Goal: Task Accomplishment & Management: Complete application form

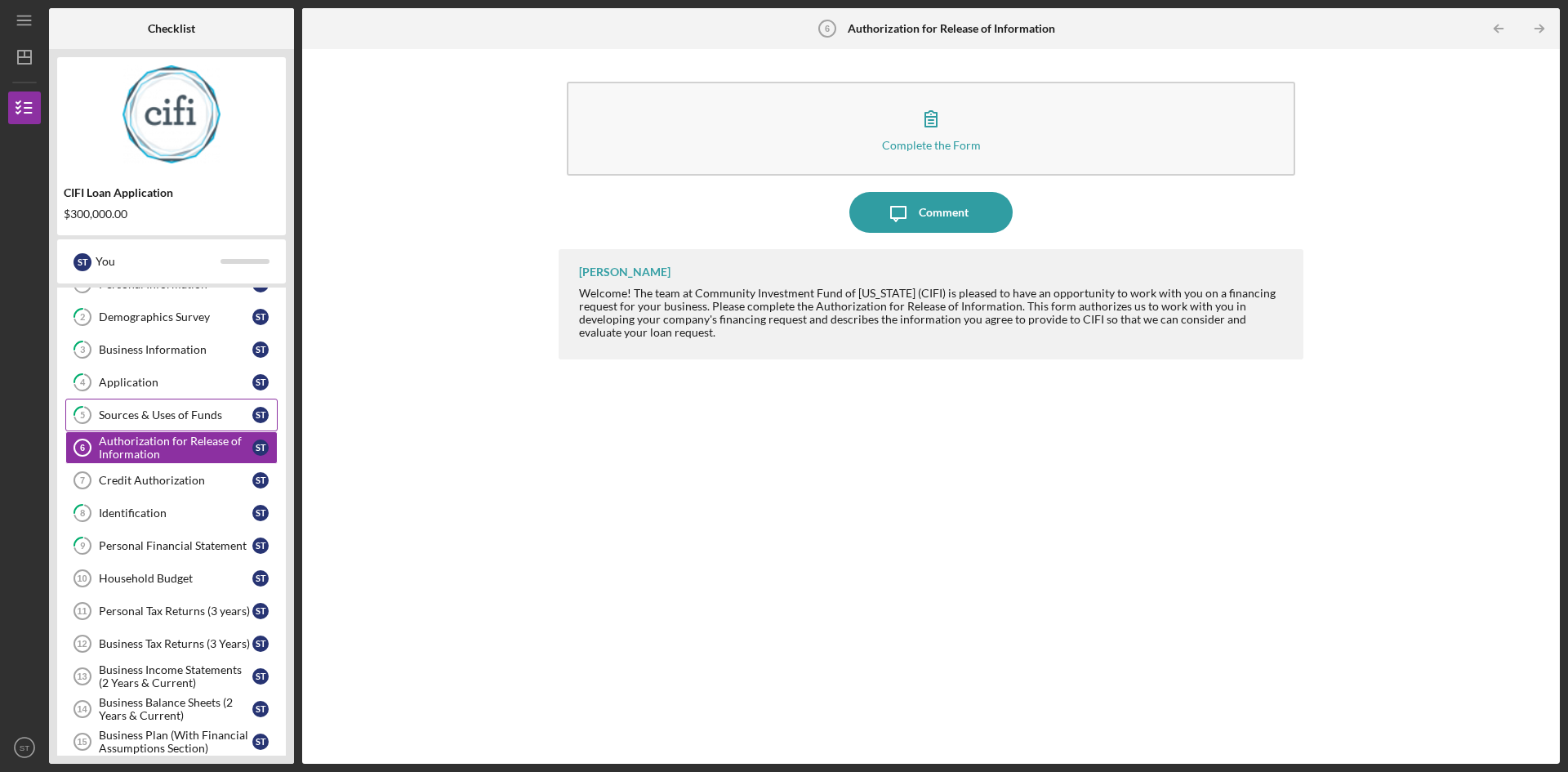
scroll to position [163, 0]
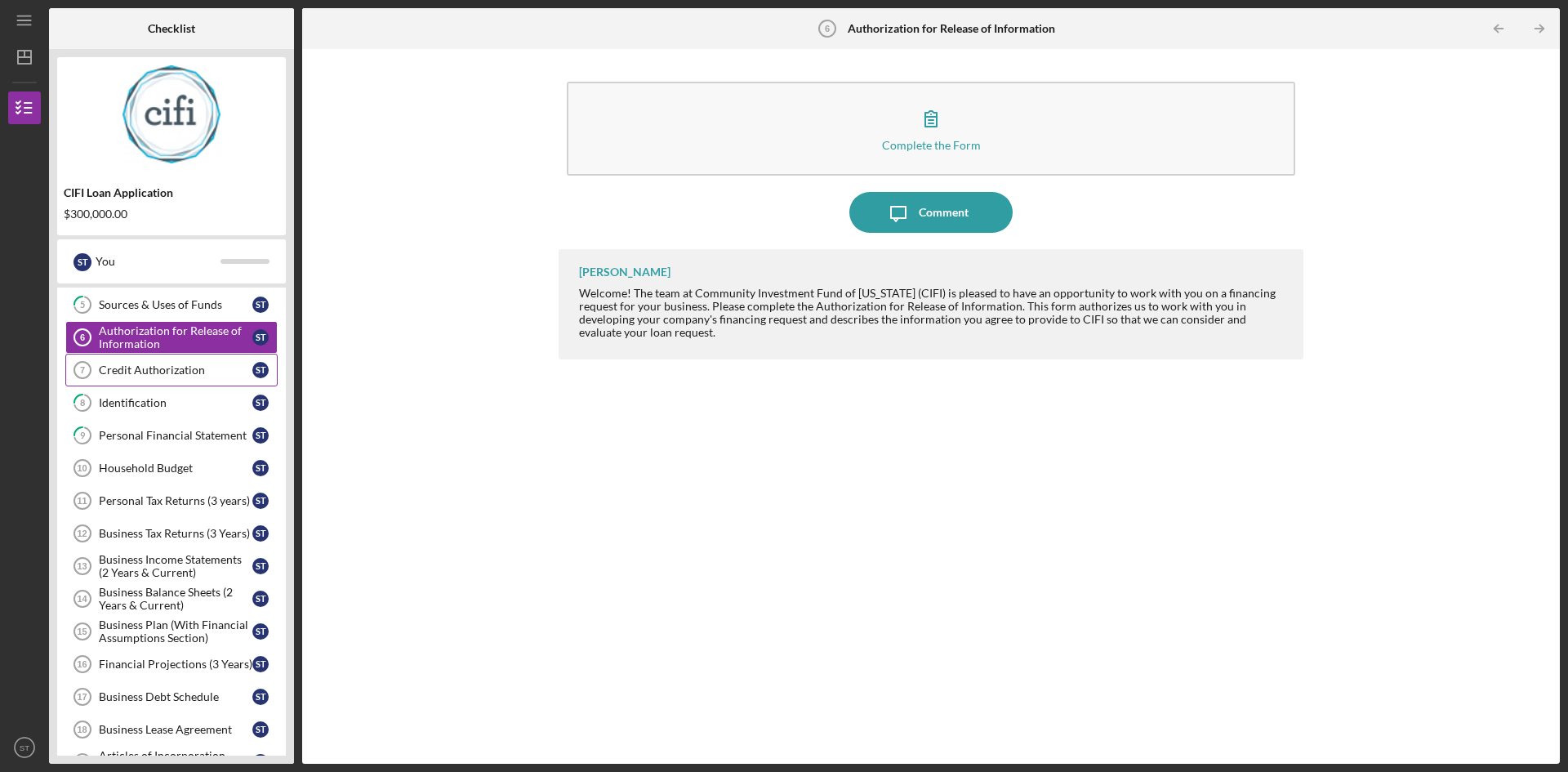
click at [116, 366] on div "Credit Authorization" at bounding box center [176, 370] width 153 height 13
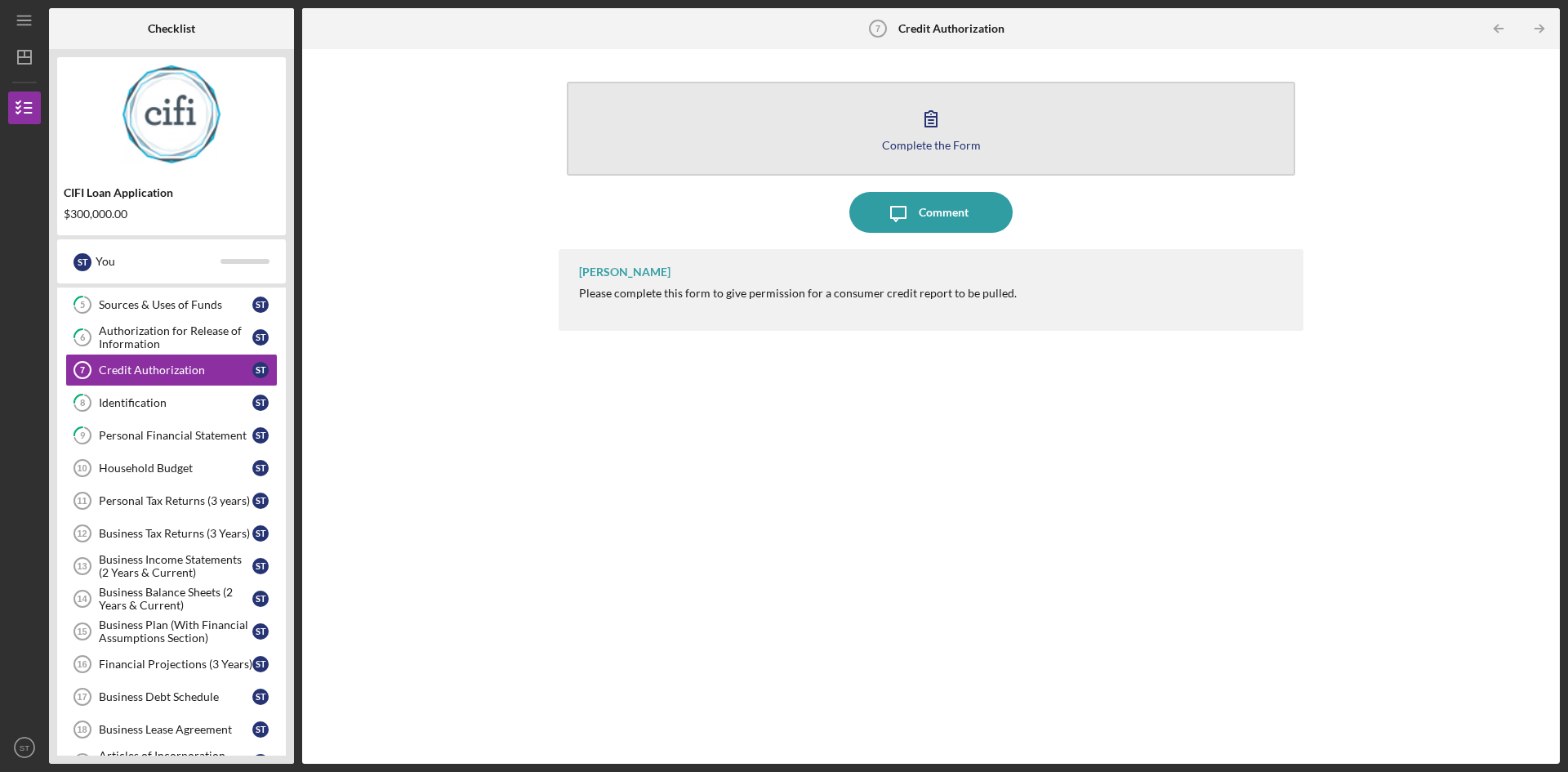
click at [935, 129] on icon "button" at bounding box center [931, 119] width 41 height 41
click at [940, 139] on div "Complete the Form" at bounding box center [932, 144] width 99 height 12
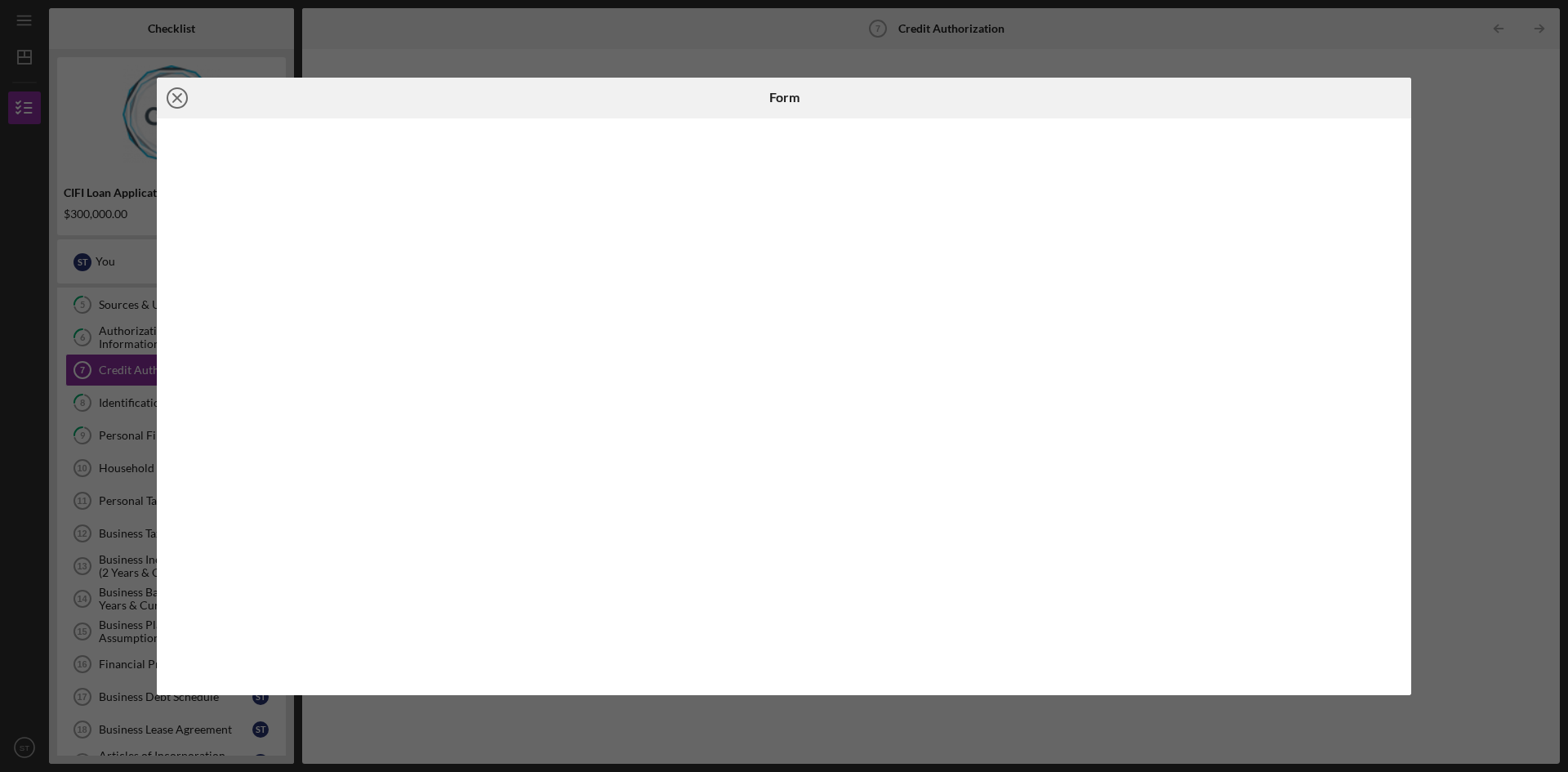
click at [175, 94] on icon "Icon/Close" at bounding box center [177, 98] width 41 height 41
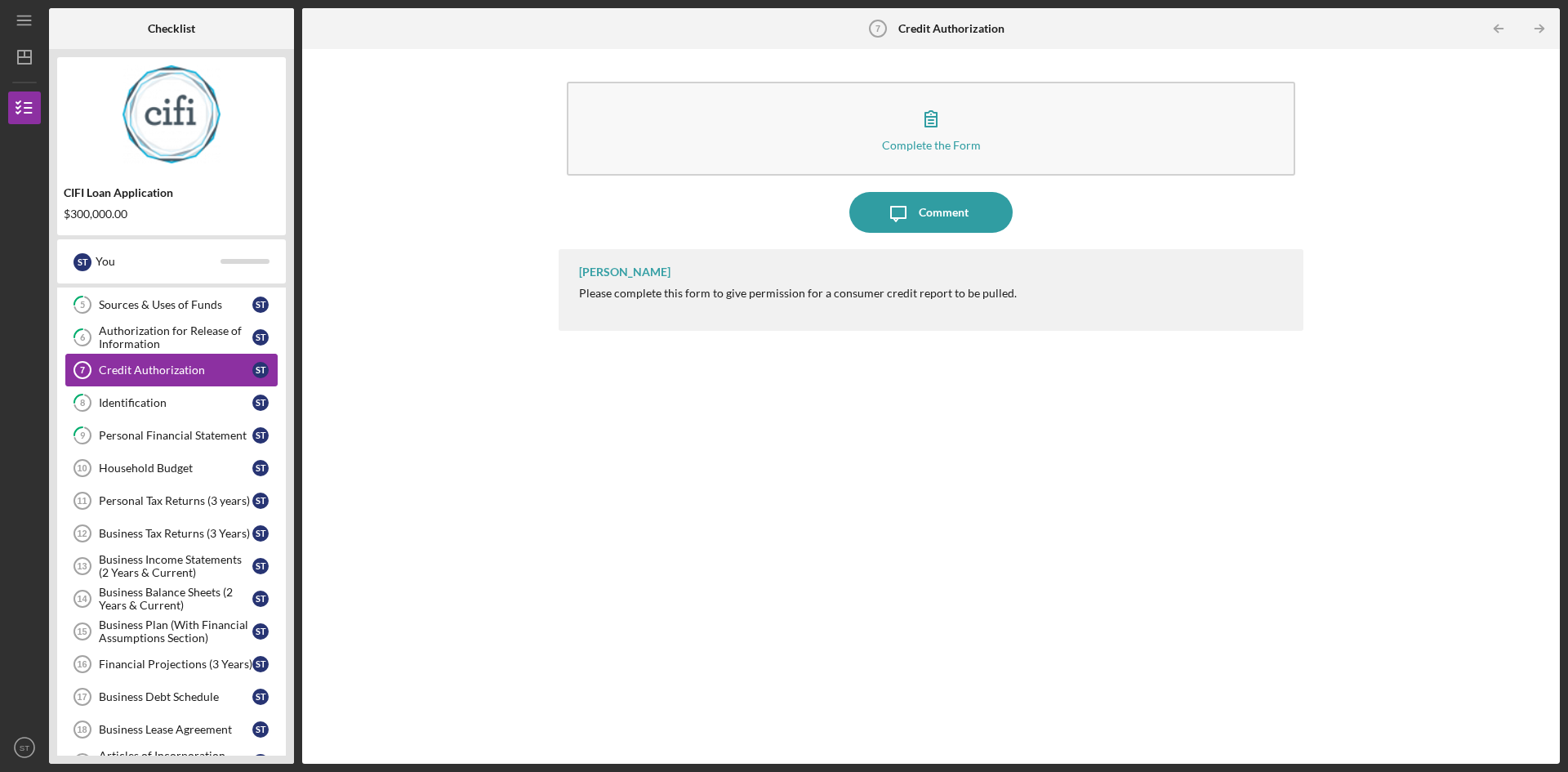
click at [148, 372] on div "Credit Authorization" at bounding box center [176, 370] width 153 height 13
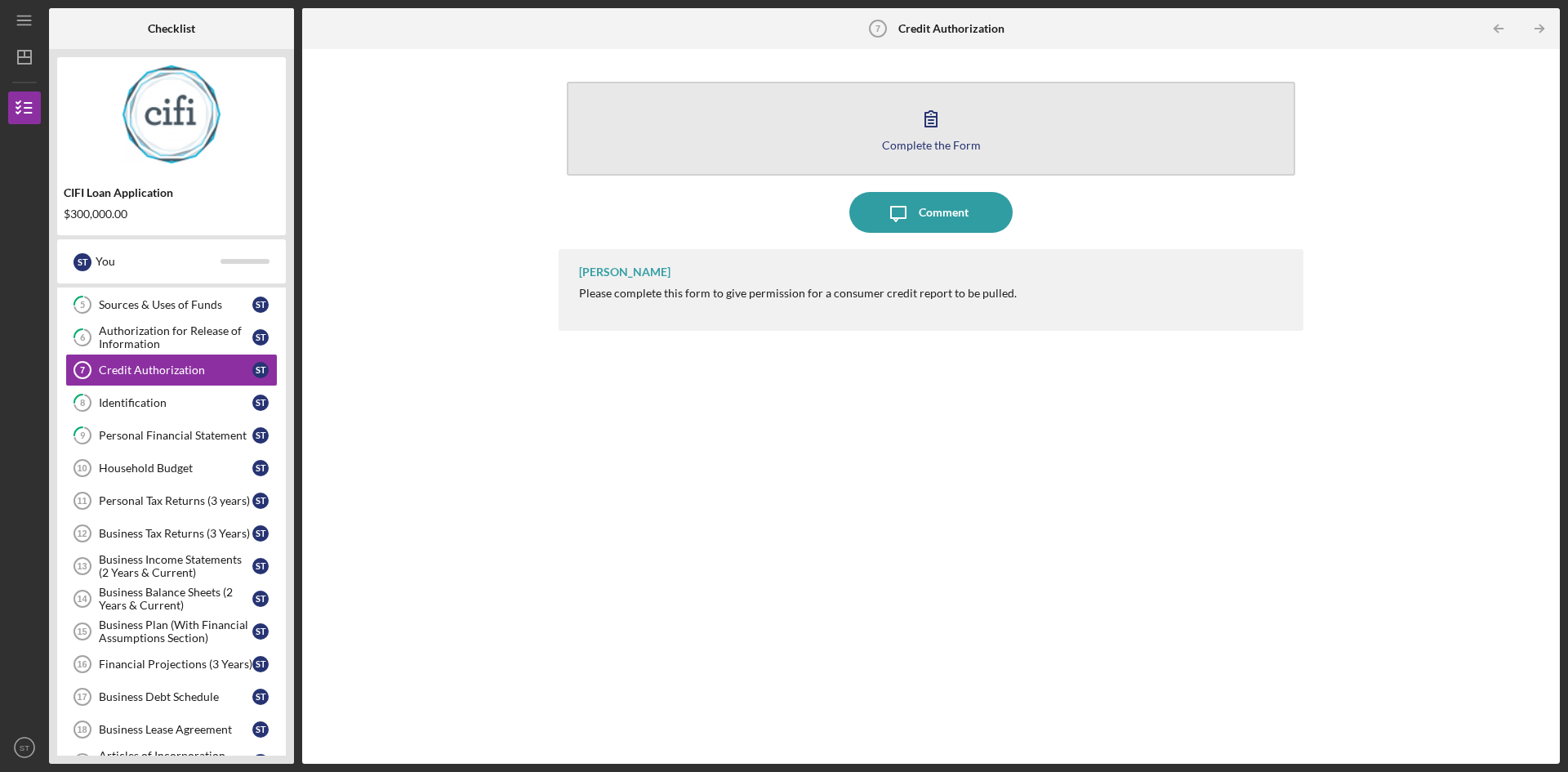
click at [928, 132] on icon "button" at bounding box center [931, 119] width 41 height 41
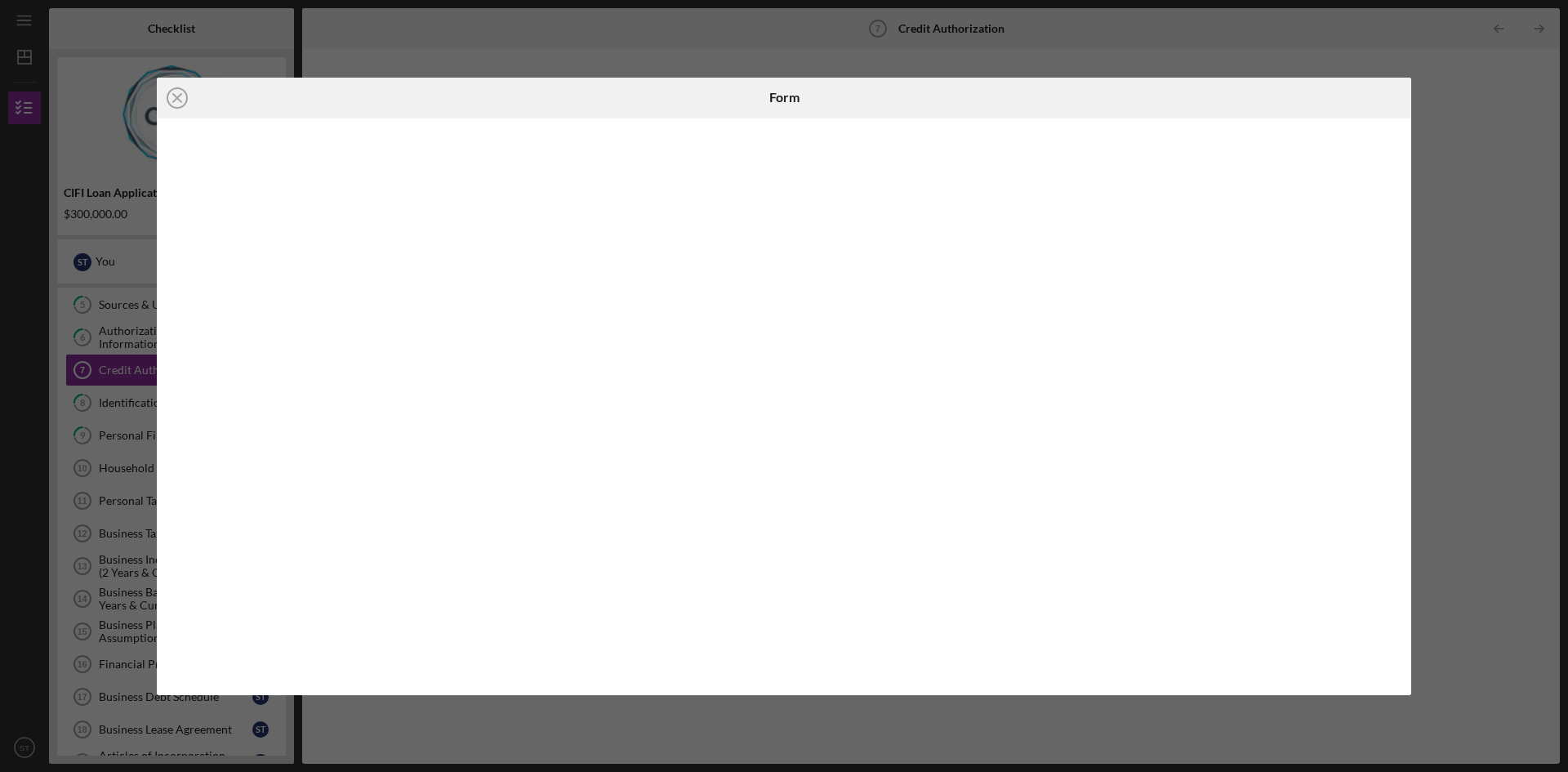
click at [1453, 309] on div "Icon/Close Form" at bounding box center [784, 386] width 1568 height 772
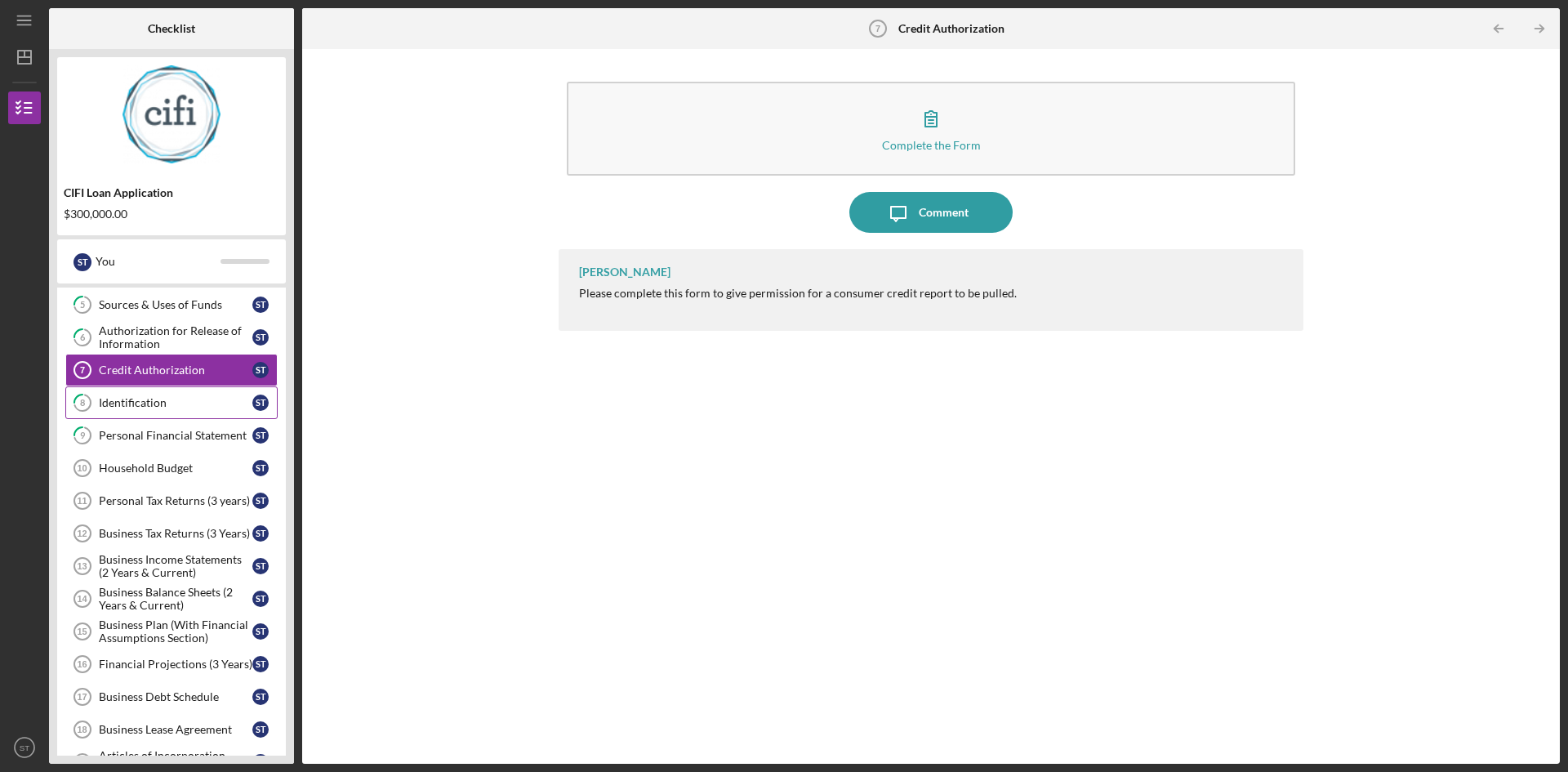
click at [148, 410] on link "8 Identification S T" at bounding box center [171, 403] width 213 height 33
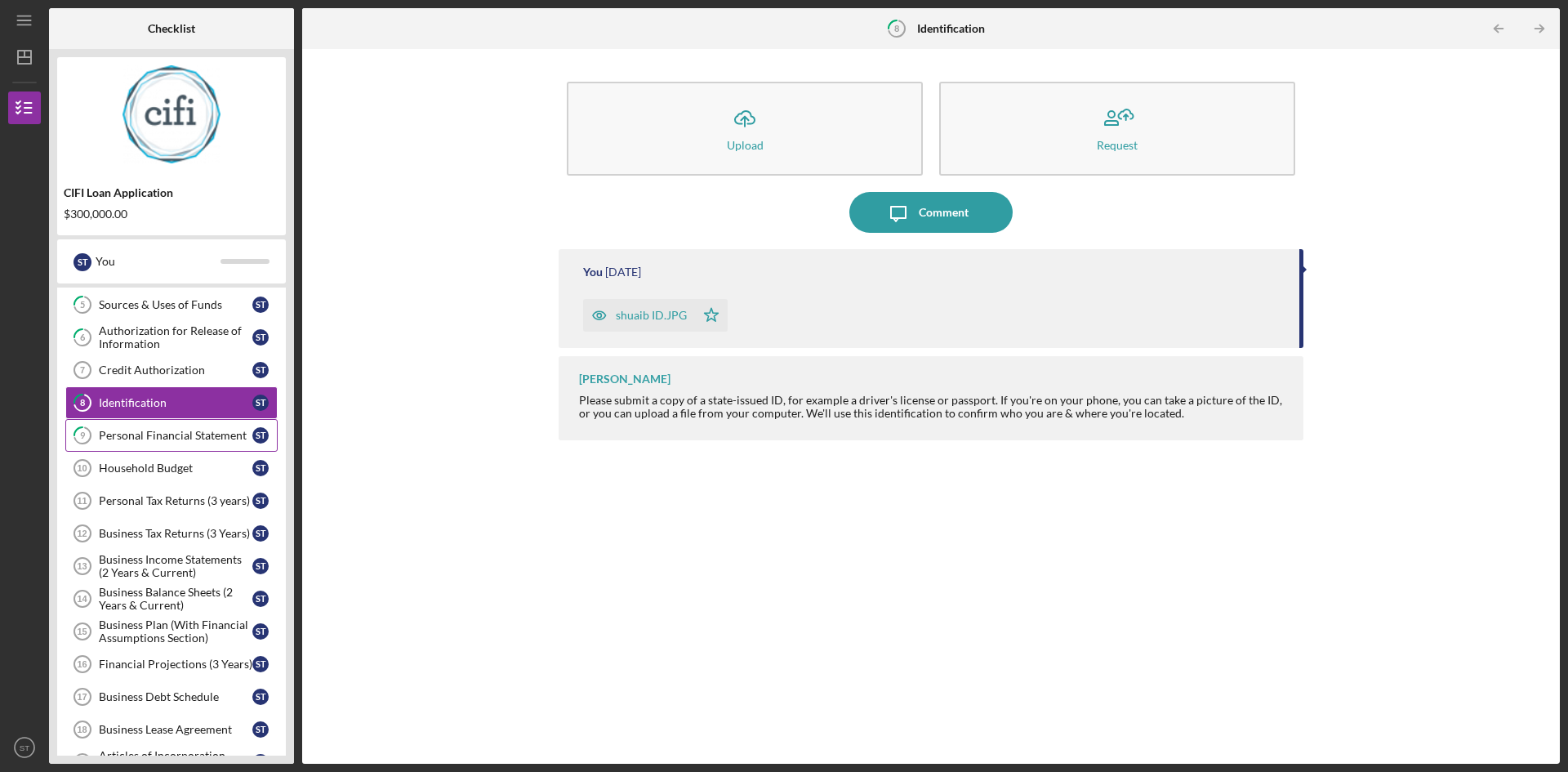
click at [94, 429] on icon "9" at bounding box center [82, 435] width 41 height 41
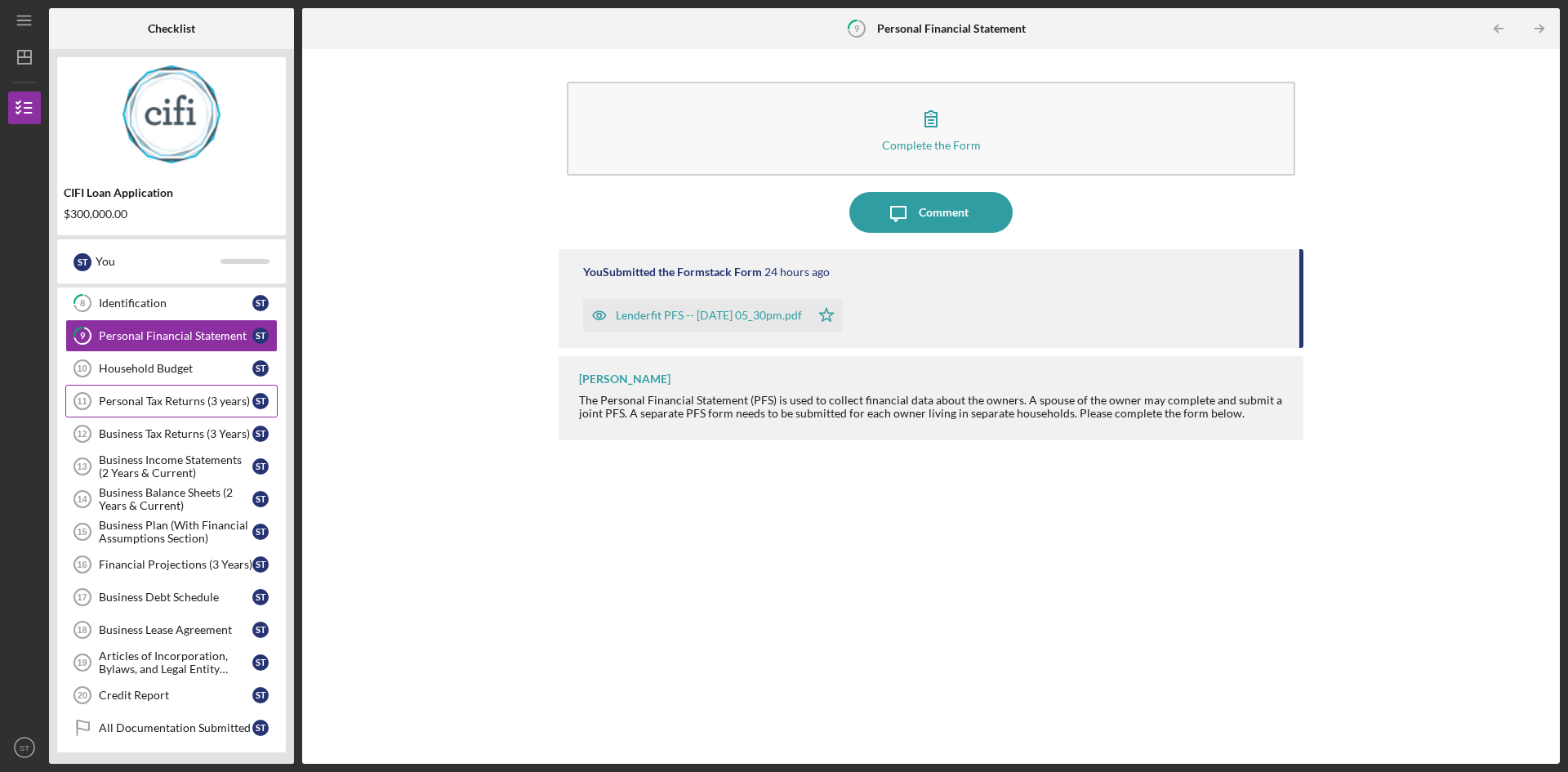
scroll to position [268, 0]
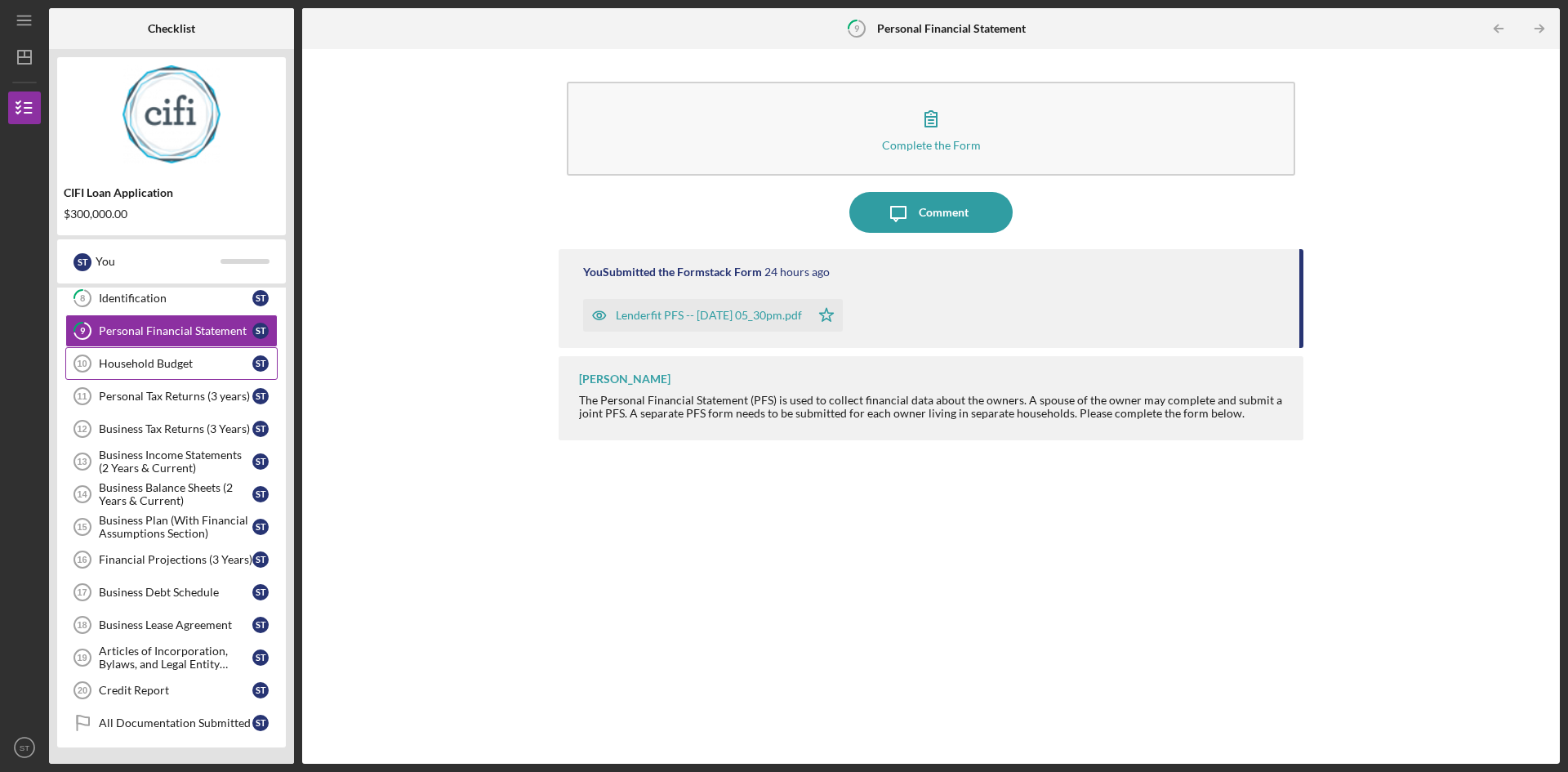
click at [133, 369] on div "Household Budget" at bounding box center [176, 364] width 153 height 13
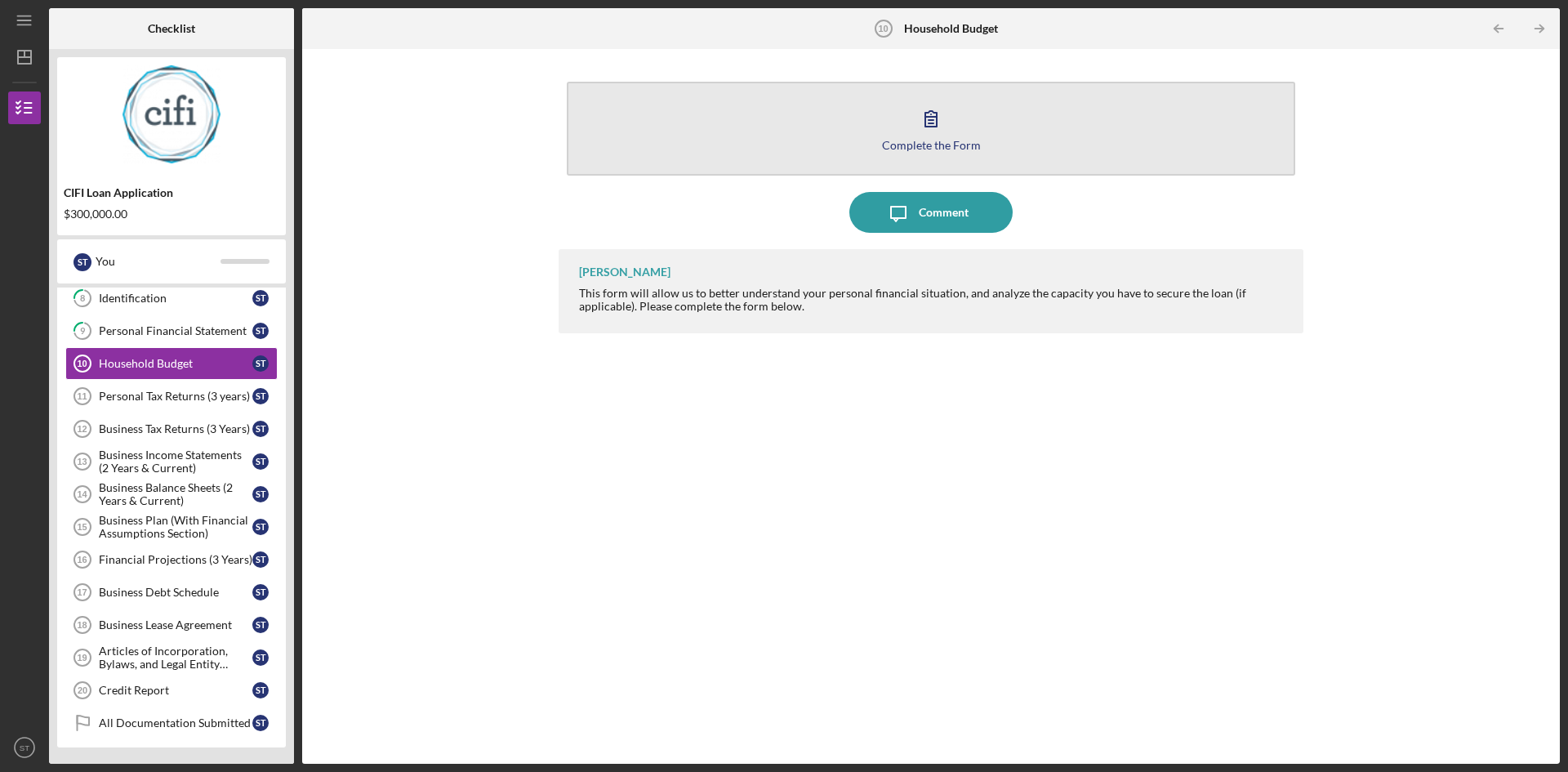
click at [894, 142] on div "Complete the Form" at bounding box center [932, 144] width 99 height 12
click at [934, 134] on icon "button" at bounding box center [931, 119] width 41 height 41
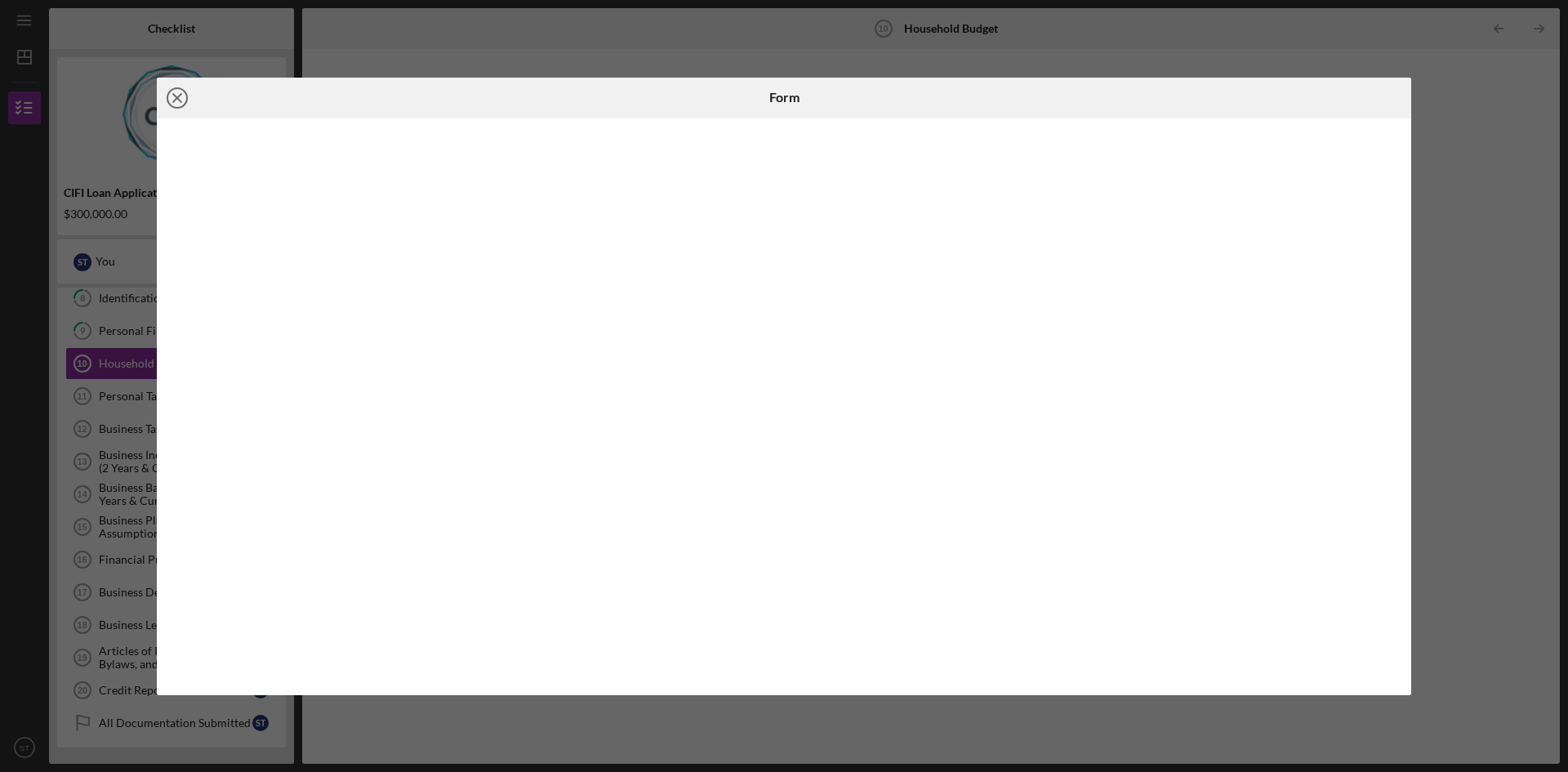
click at [180, 94] on line at bounding box center [177, 98] width 8 height 8
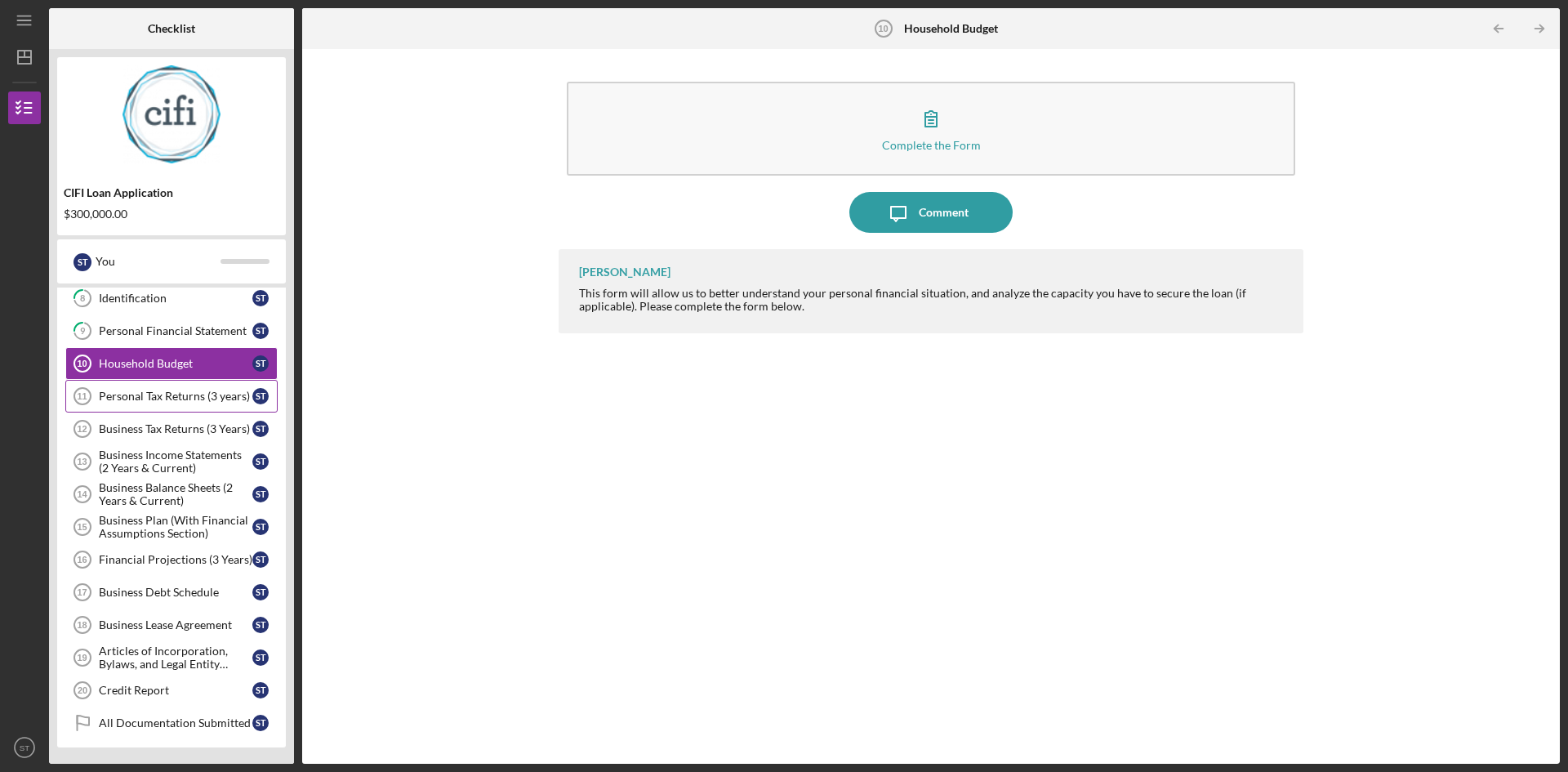
click at [156, 398] on div "Personal Tax Returns (3 years)" at bounding box center [176, 396] width 153 height 13
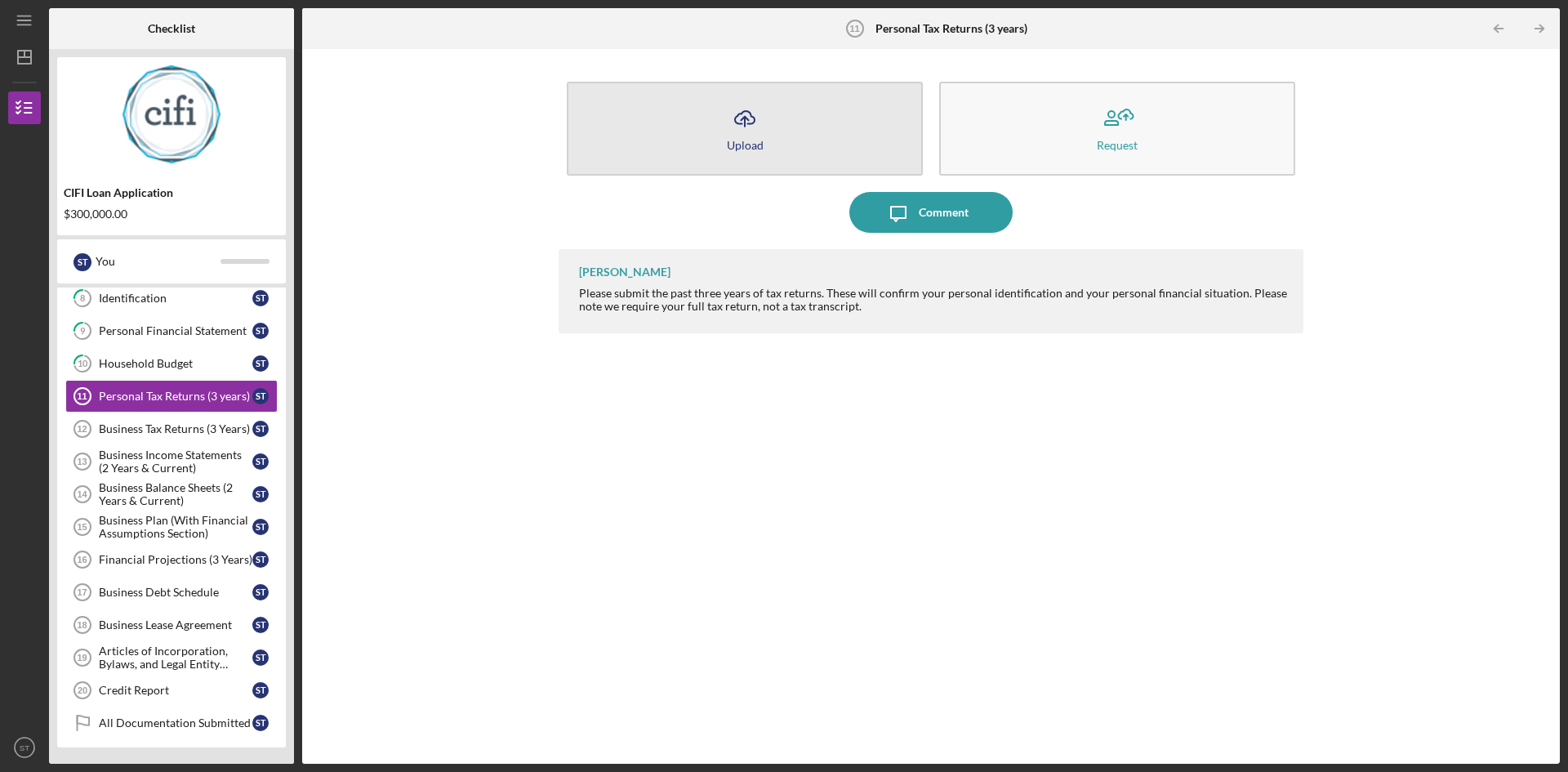
click at [746, 129] on icon "Icon/Upload" at bounding box center [745, 119] width 41 height 41
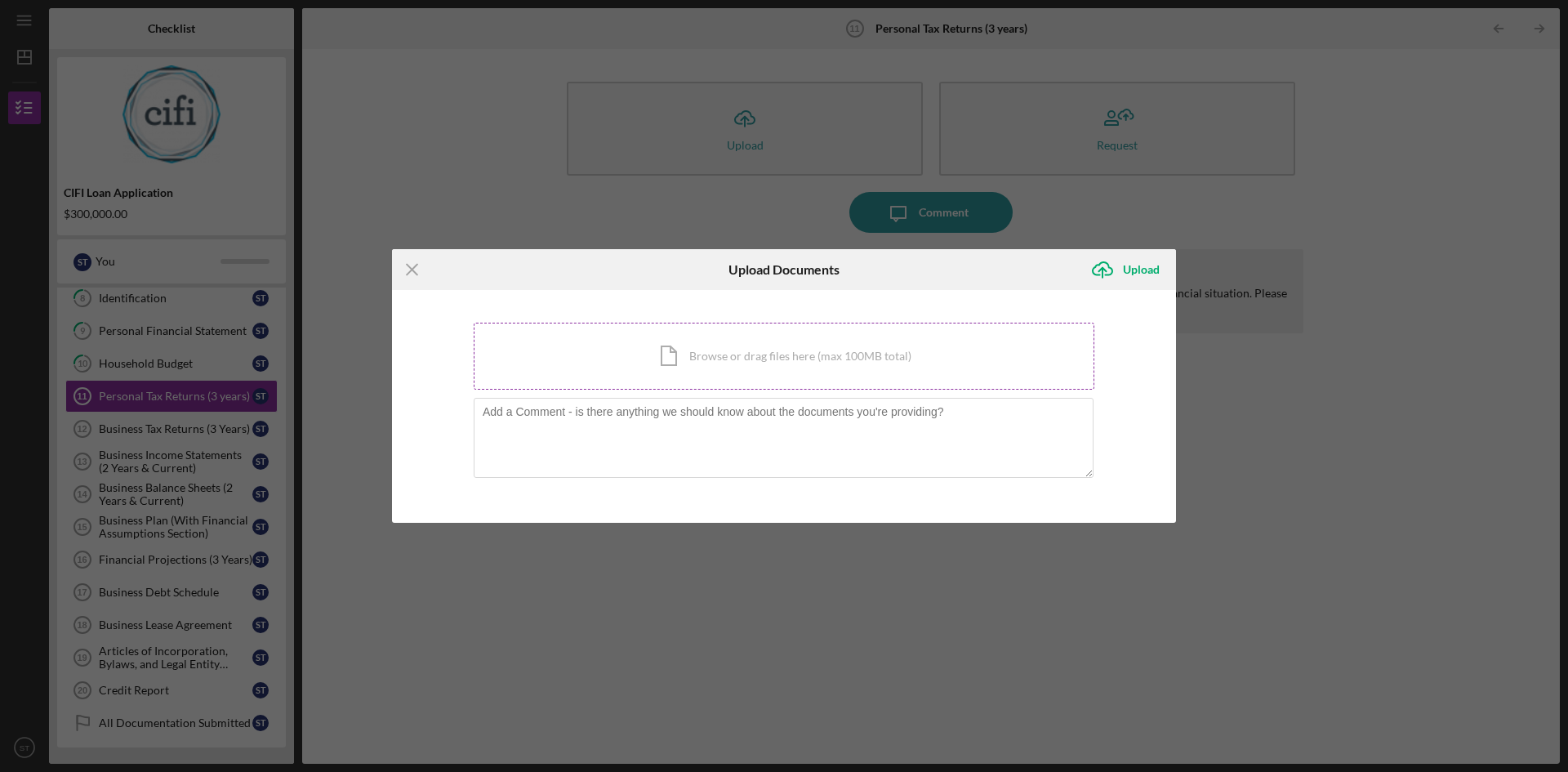
click at [702, 357] on div "Icon/Document Browse or drag files here (max 100MB total) Tap to choose files o…" at bounding box center [784, 355] width 621 height 67
